Goal: Transaction & Acquisition: Book appointment/travel/reservation

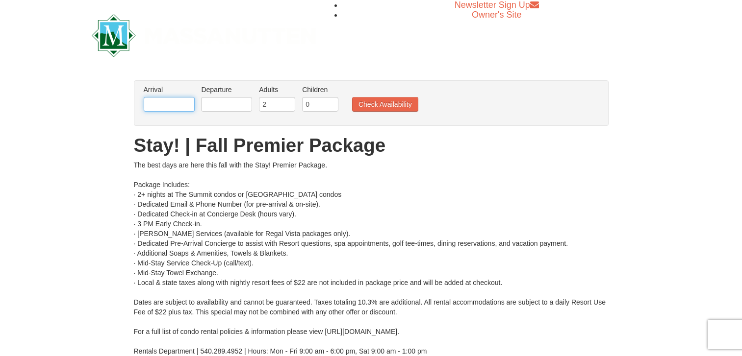
click at [172, 105] on input "text" at bounding box center [169, 104] width 51 height 15
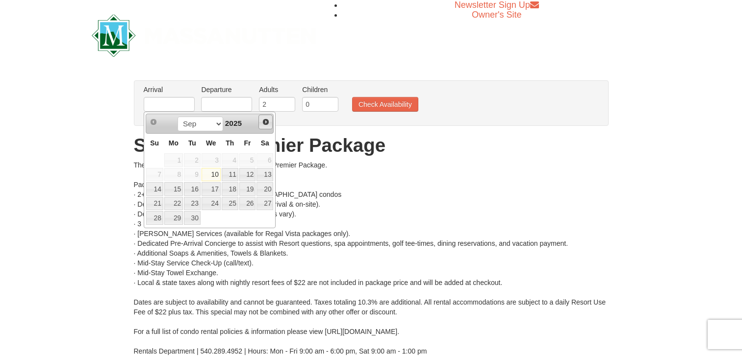
click at [264, 121] on span "Next" at bounding box center [266, 122] width 8 height 8
click at [161, 202] on link "19" at bounding box center [154, 204] width 17 height 14
type input "[DATE]"
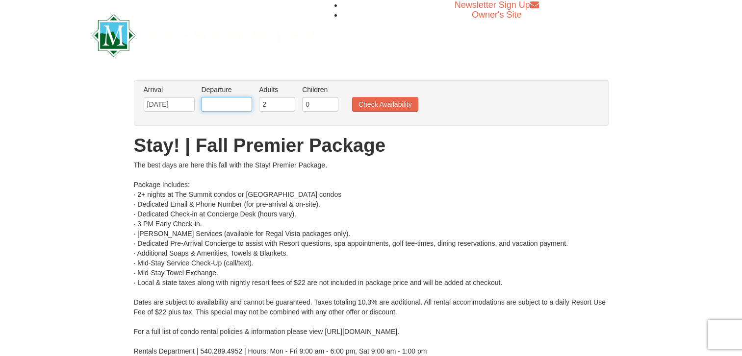
click at [236, 109] on input "text" at bounding box center [226, 104] width 51 height 15
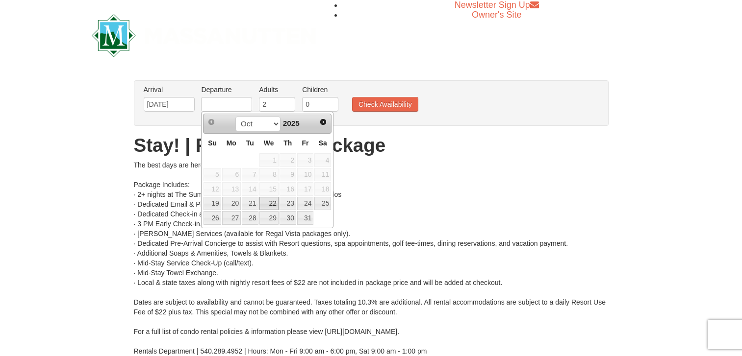
click at [269, 207] on link "22" at bounding box center [268, 204] width 19 height 14
type input "10/22/2025"
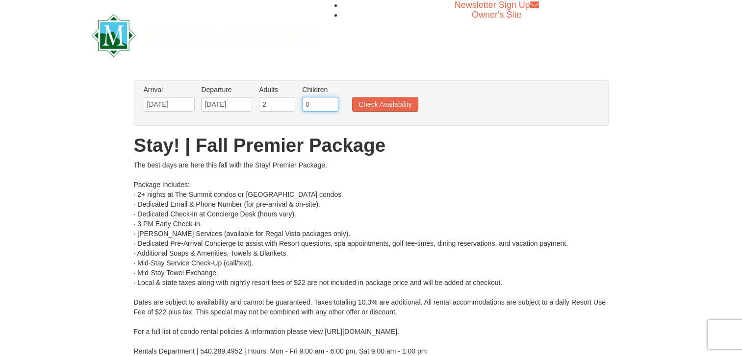
click at [317, 102] on input "0" at bounding box center [320, 104] width 36 height 15
click at [334, 101] on input "0" at bounding box center [320, 104] width 36 height 15
type input "3"
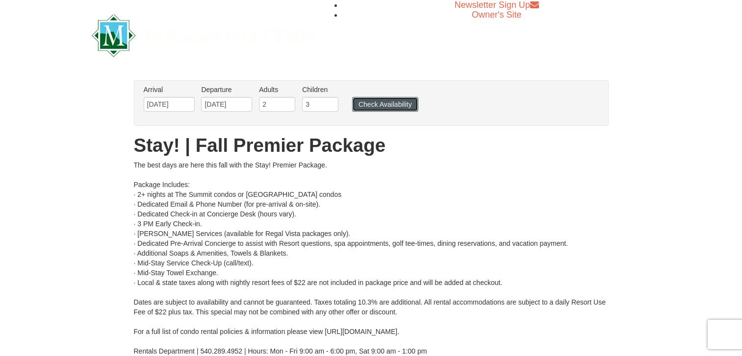
click at [412, 105] on button "Check Availability" at bounding box center [385, 104] width 66 height 15
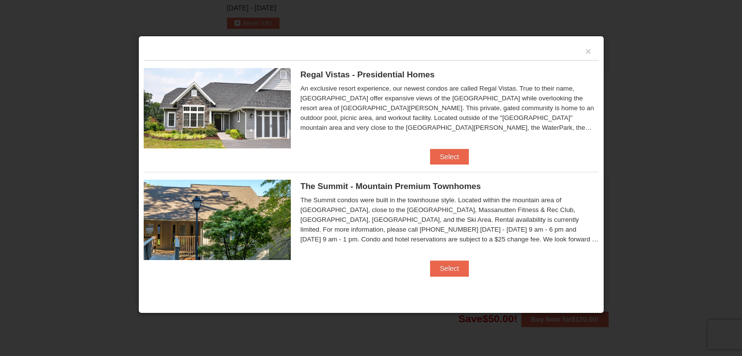
scroll to position [515, 0]
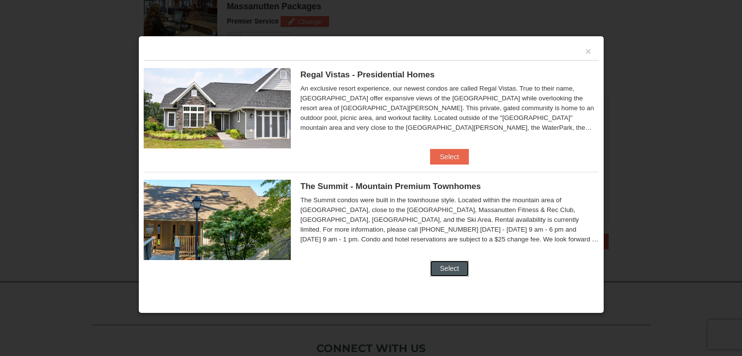
click at [461, 271] on button "Select" at bounding box center [449, 269] width 39 height 16
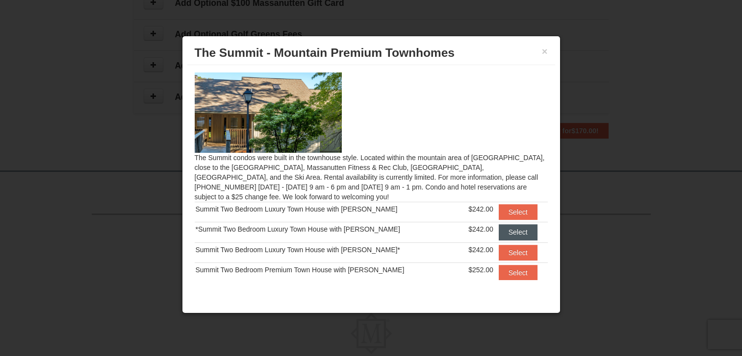
scroll to position [61, 0]
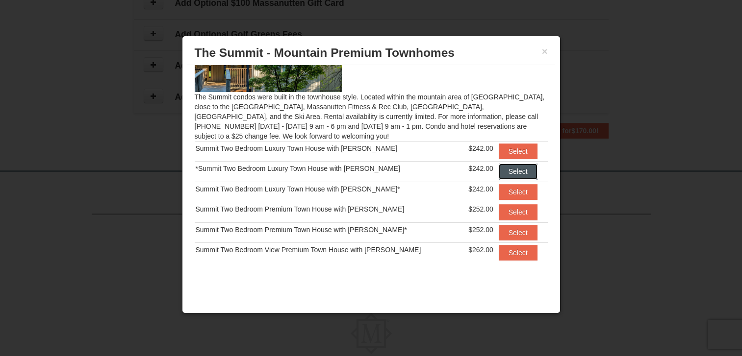
click at [500, 171] on button "Select" at bounding box center [518, 172] width 39 height 16
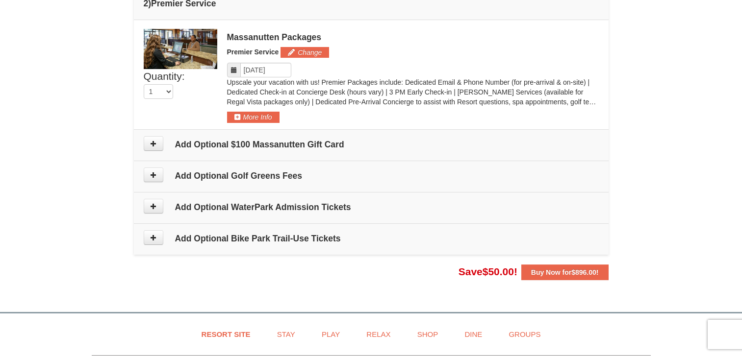
scroll to position [590, 0]
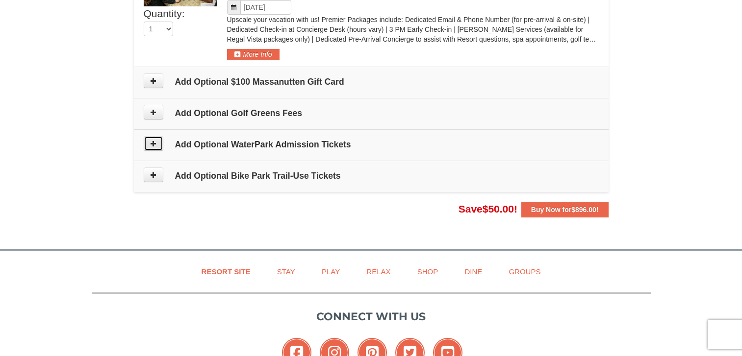
click at [153, 146] on icon at bounding box center [153, 143] width 7 height 7
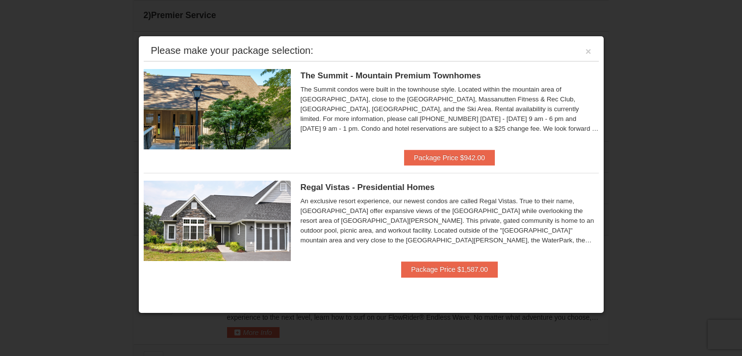
scroll to position [420, 0]
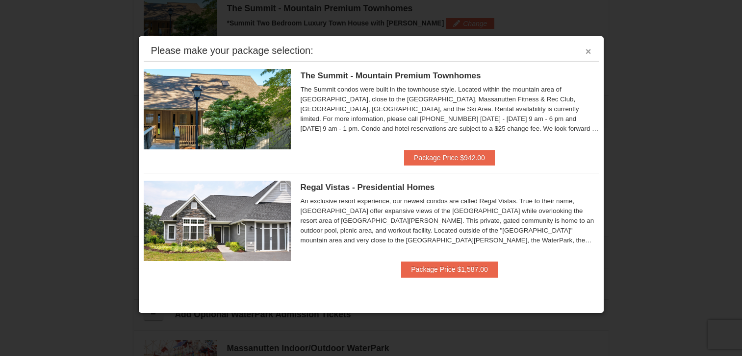
click at [589, 55] on button "×" at bounding box center [588, 52] width 6 height 10
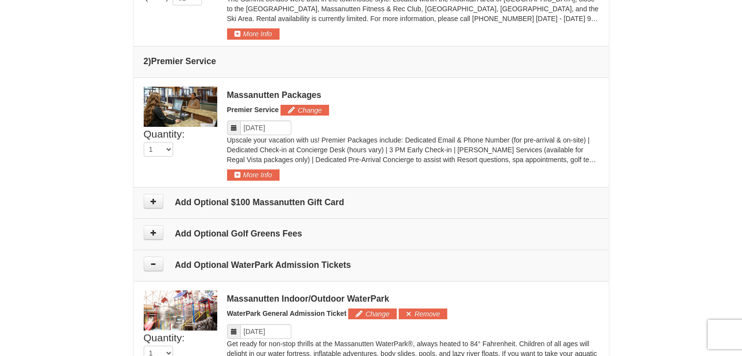
scroll to position [518, 0]
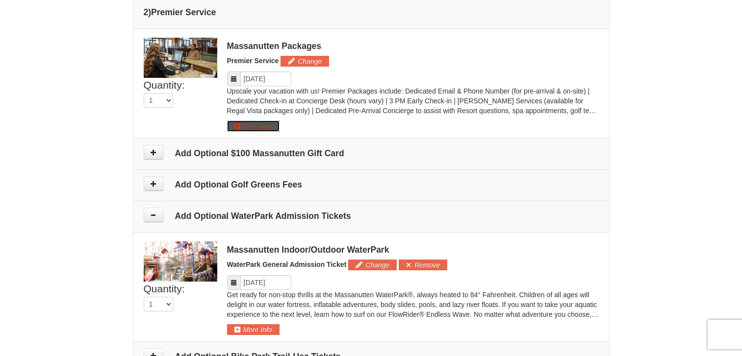
click at [243, 128] on button "More Info" at bounding box center [253, 126] width 52 height 11
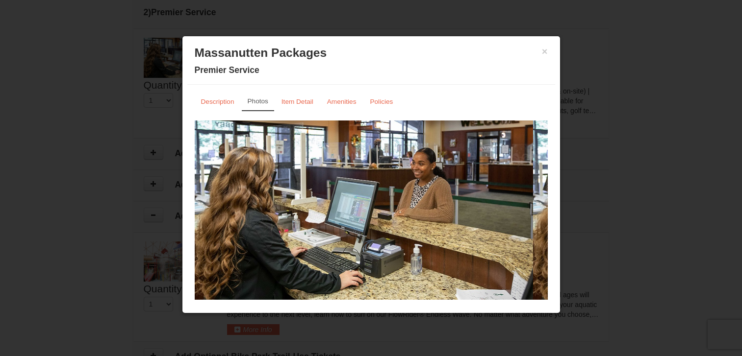
scroll to position [13, 0]
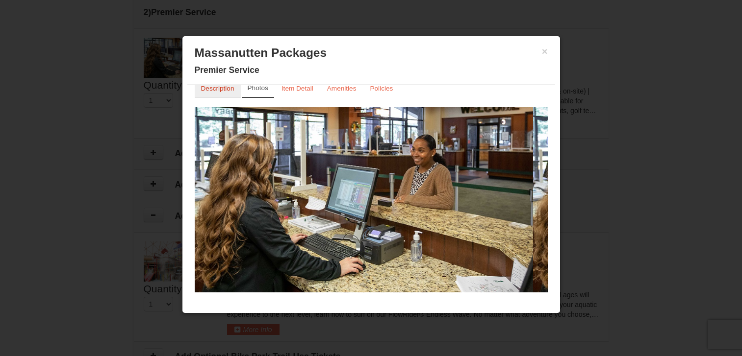
click at [208, 88] on small "Description" at bounding box center [217, 88] width 33 height 7
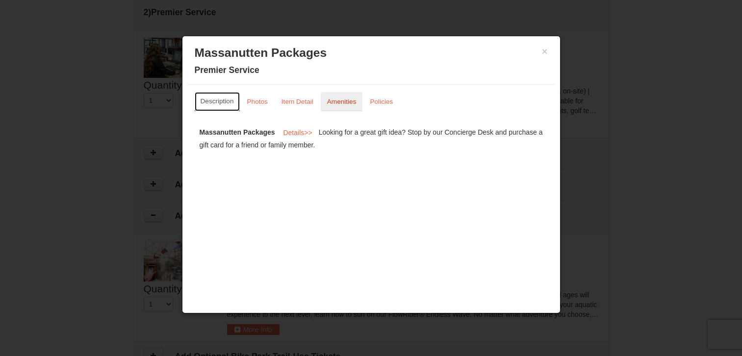
scroll to position [0, 0]
click at [346, 106] on link "Amenities" at bounding box center [342, 101] width 42 height 19
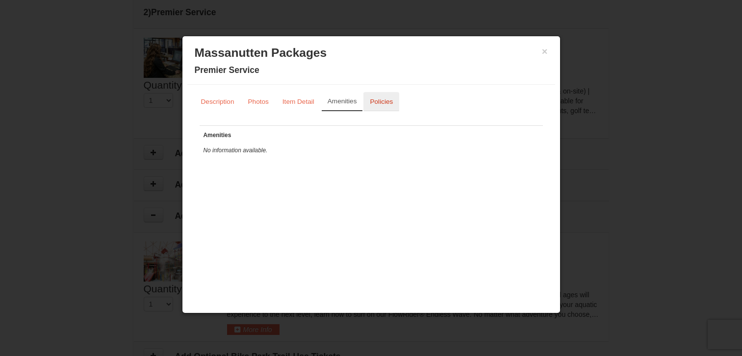
click at [364, 103] on link "Policies" at bounding box center [381, 101] width 36 height 19
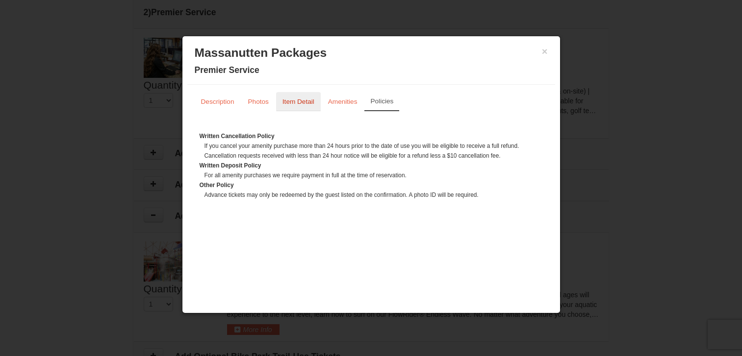
click at [286, 102] on small "Item Detail" at bounding box center [298, 101] width 32 height 7
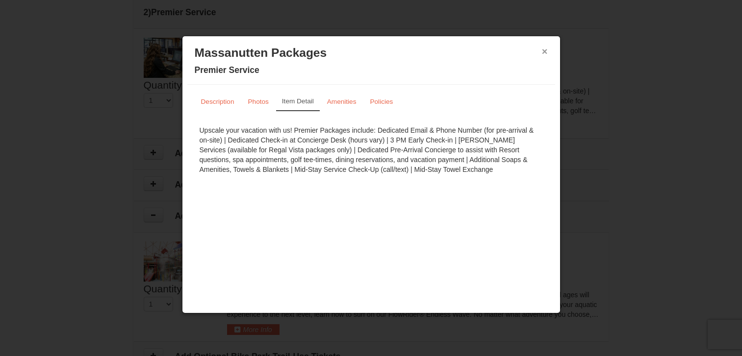
click at [543, 51] on button "×" at bounding box center [545, 52] width 6 height 10
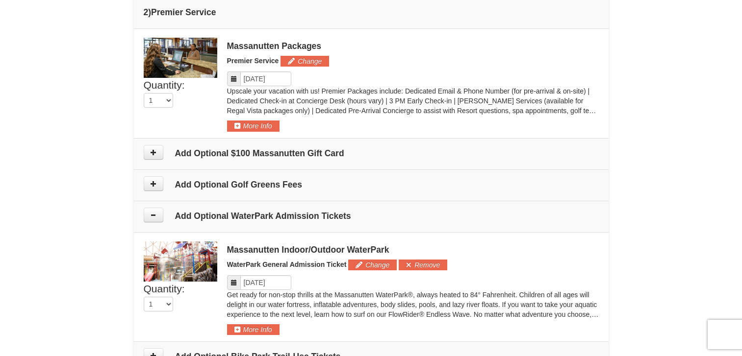
scroll to position [617, 0]
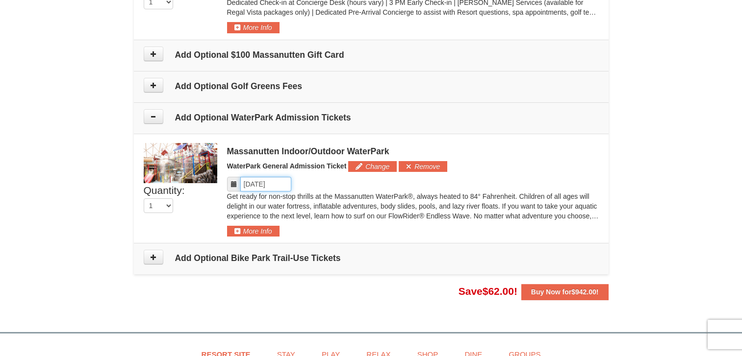
click at [275, 181] on input "Please format dates MM/DD/YYYY" at bounding box center [265, 184] width 51 height 15
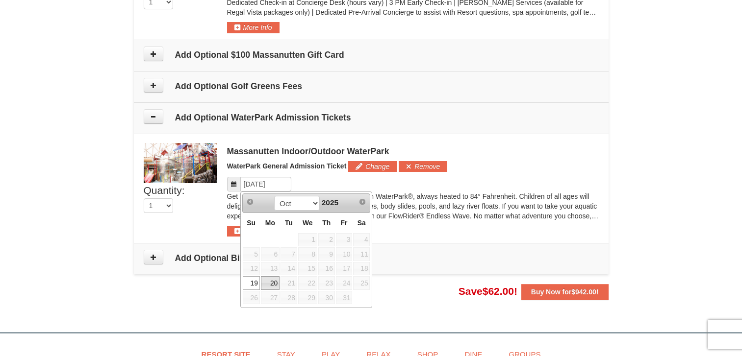
click at [266, 279] on link "20" at bounding box center [270, 284] width 19 height 14
type input "[DATE]"
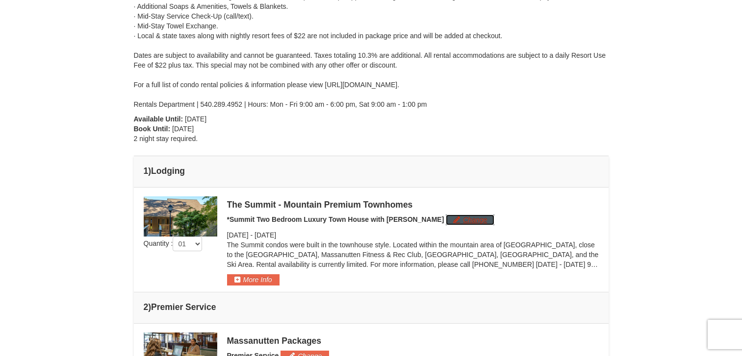
click at [446, 220] on button "Change" at bounding box center [470, 220] width 49 height 11
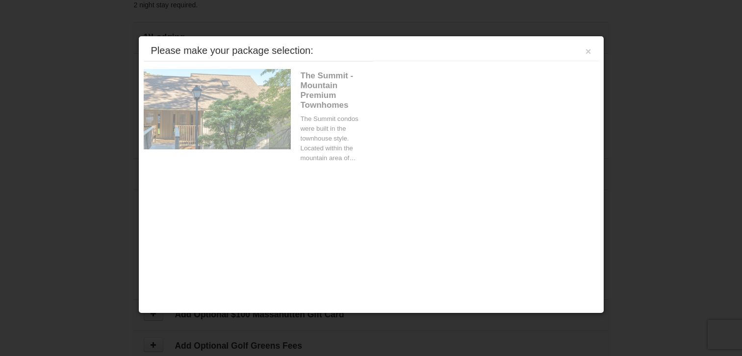
scroll to position [420, 0]
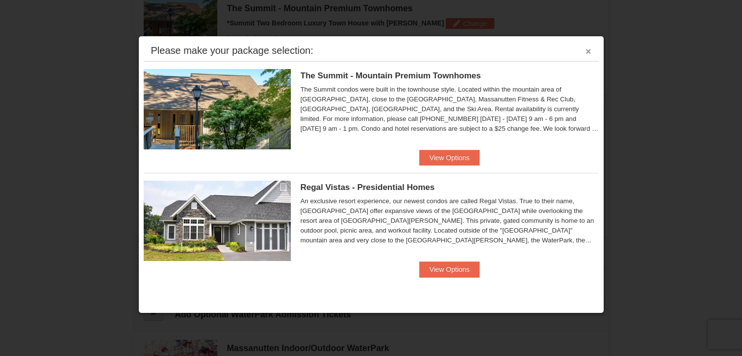
click at [588, 53] on button "×" at bounding box center [588, 52] width 6 height 10
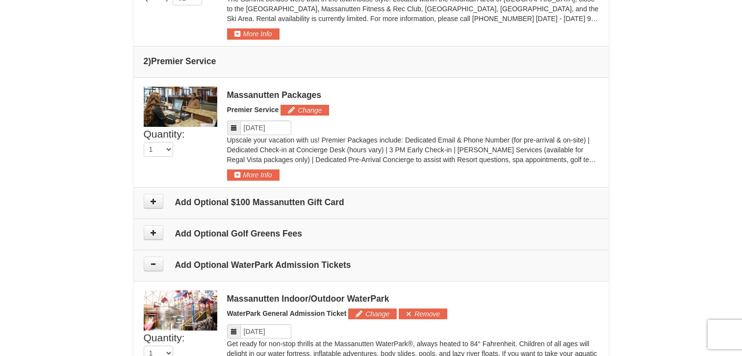
scroll to position [567, 0]
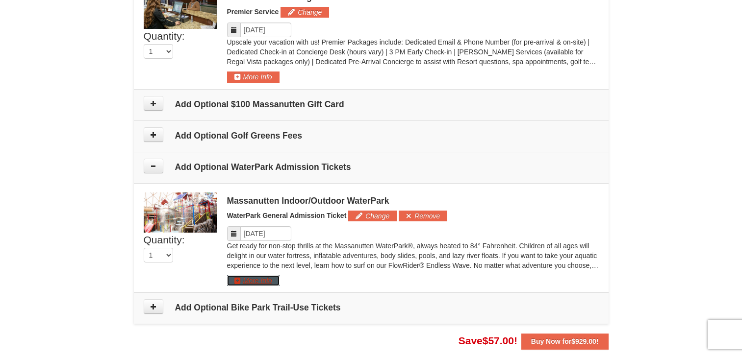
click at [248, 283] on button "More Info" at bounding box center [253, 281] width 52 height 11
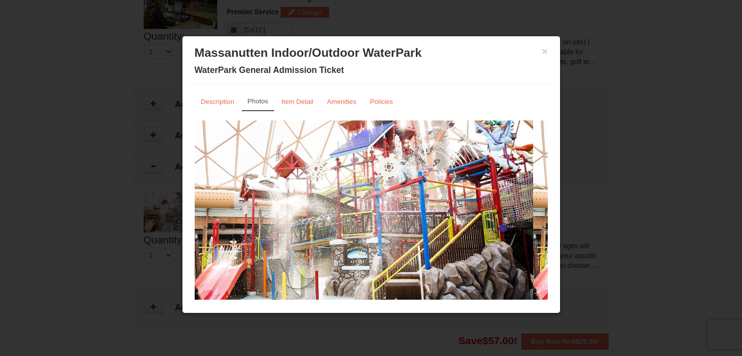
scroll to position [13, 0]
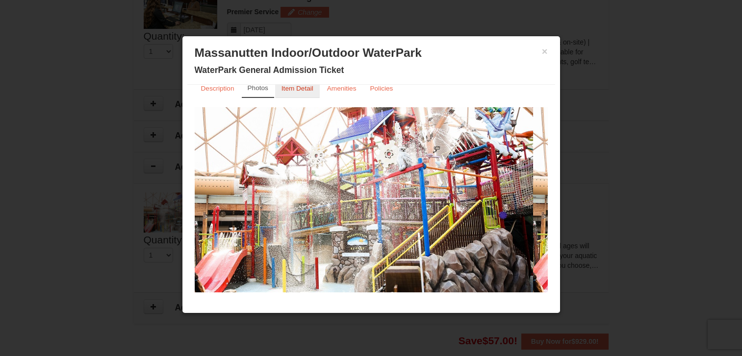
click at [286, 86] on small "Item Detail" at bounding box center [297, 88] width 32 height 7
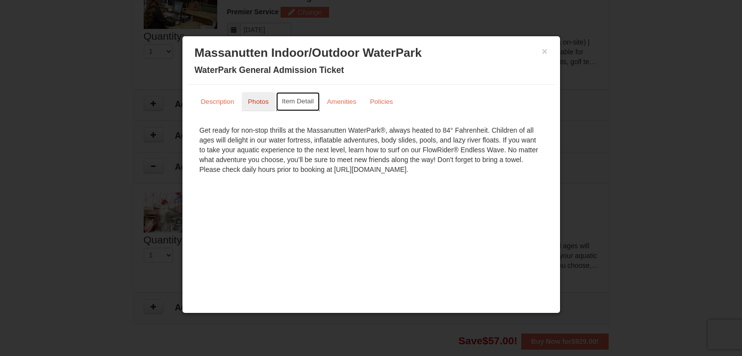
scroll to position [0, 0]
click at [204, 107] on link "Description" at bounding box center [218, 101] width 46 height 19
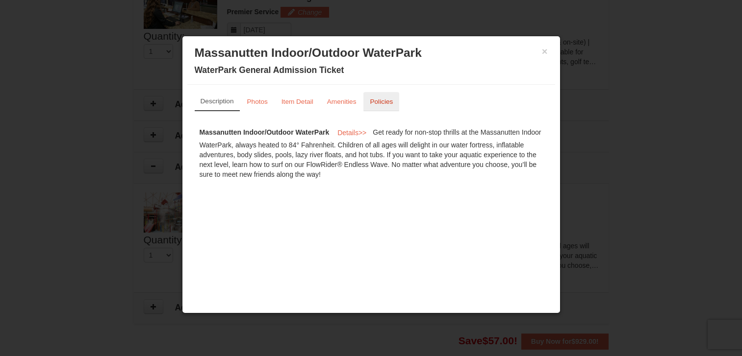
click at [386, 103] on small "Policies" at bounding box center [381, 101] width 23 height 7
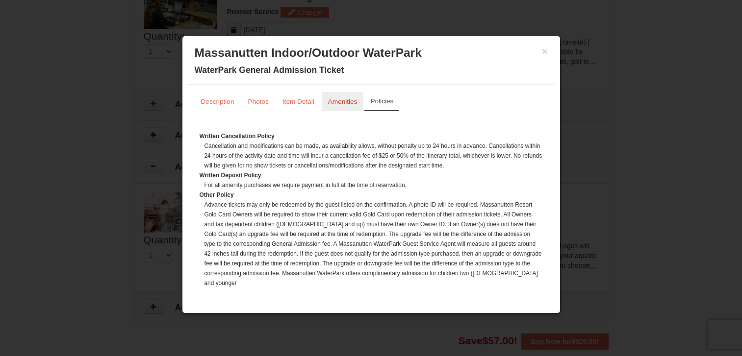
click at [349, 104] on small "Amenities" at bounding box center [342, 101] width 29 height 7
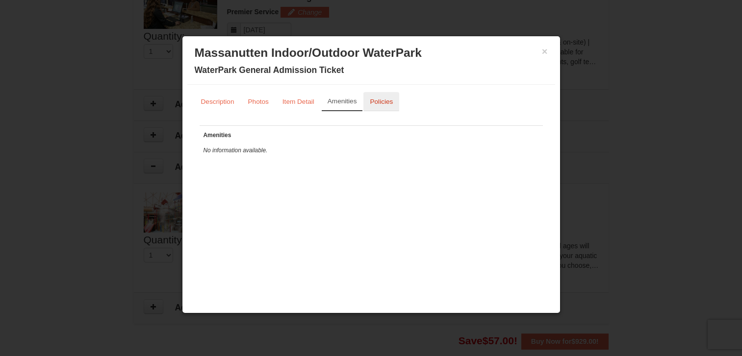
click at [373, 104] on small "Policies" at bounding box center [381, 101] width 23 height 7
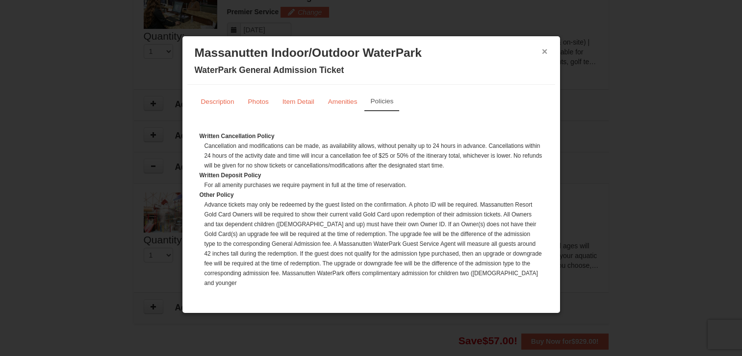
click at [542, 51] on button "×" at bounding box center [545, 52] width 6 height 10
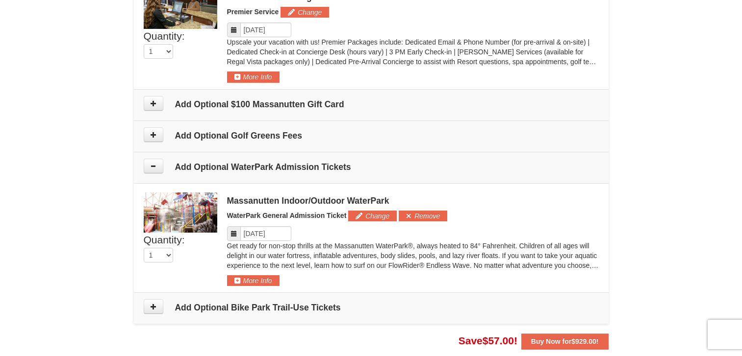
scroll to position [666, 0]
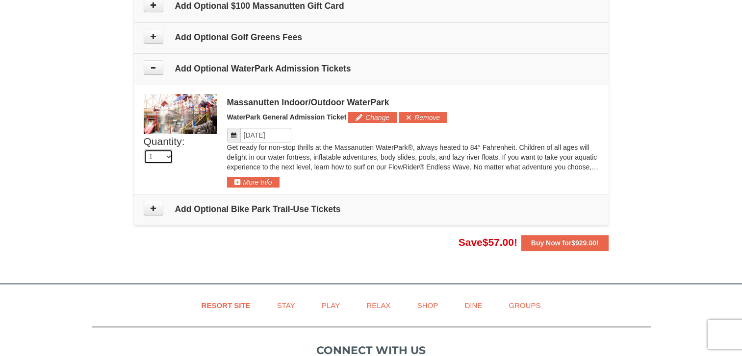
select select "4"
click at [545, 249] on button "Buy Now for $929.00 !" at bounding box center [564, 243] width 87 height 16
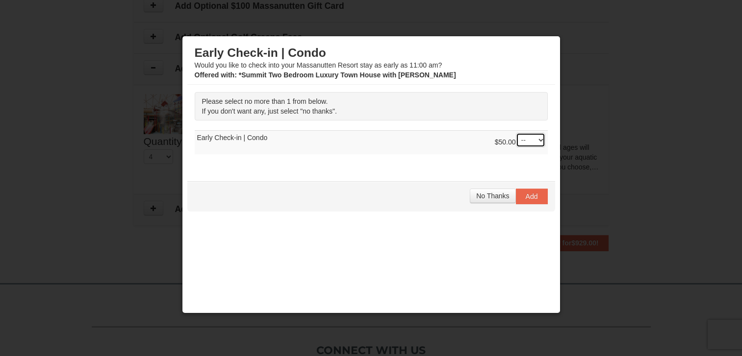
select select "1"
click at [526, 199] on span "Add" at bounding box center [532, 197] width 12 height 8
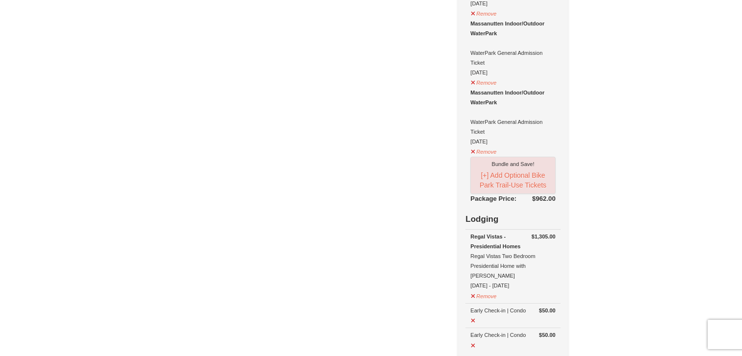
scroll to position [591, 0]
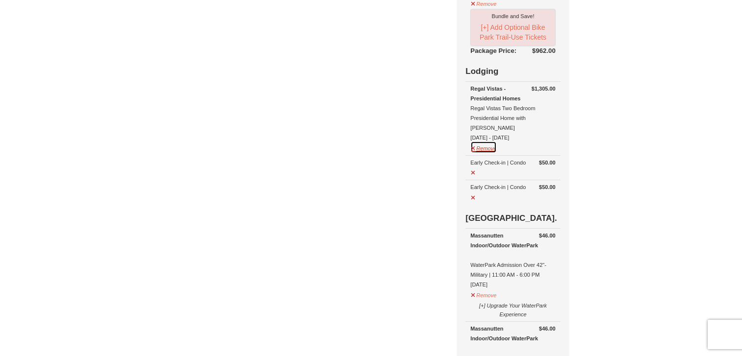
click at [497, 141] on button "Remove" at bounding box center [483, 147] width 26 height 12
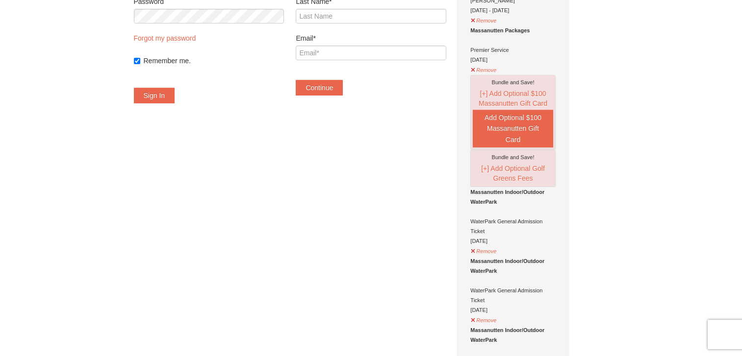
scroll to position [49, 0]
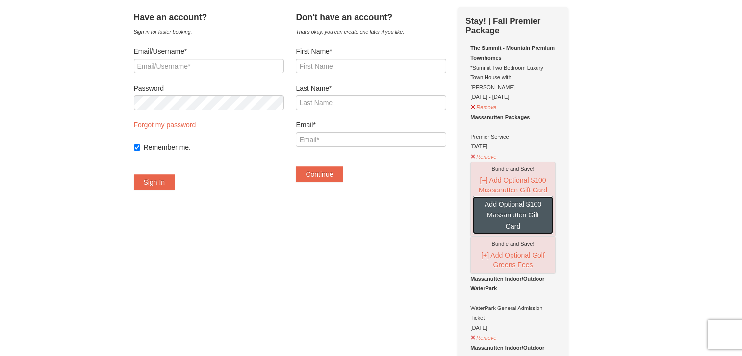
click at [534, 208] on button "Add Optional $100 Massanutten Gift Card" at bounding box center [513, 216] width 80 height 38
